Goal: Register for event/course

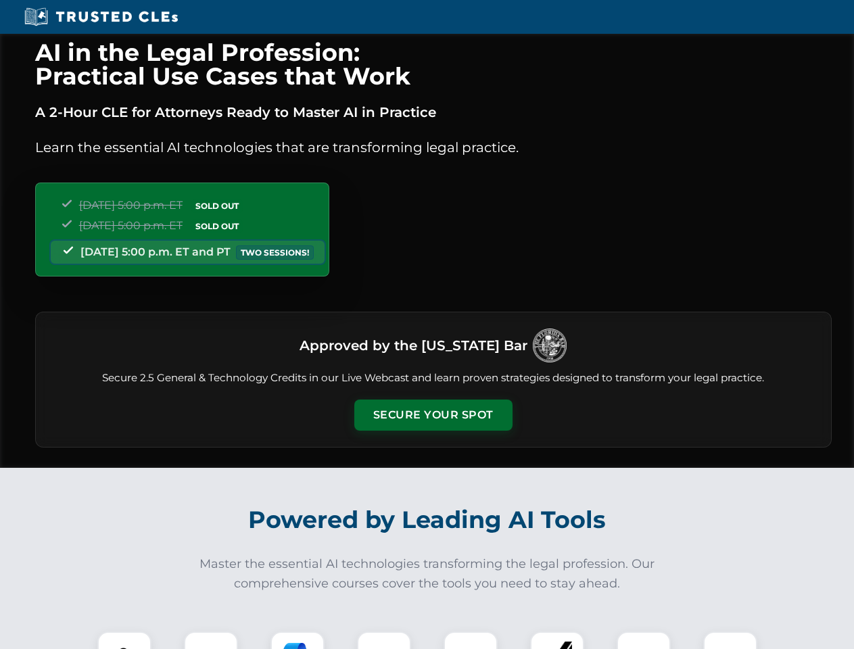
click at [433, 415] on button "Secure Your Spot" at bounding box center [433, 414] width 158 height 31
click at [124, 640] on img at bounding box center [124, 658] width 39 height 39
